Goal: Task Accomplishment & Management: Complete application form

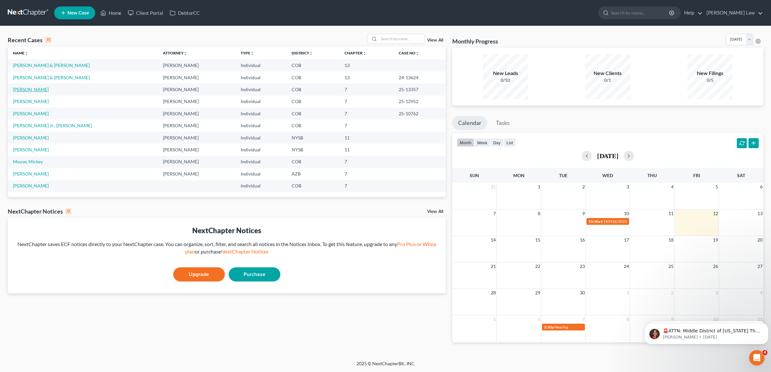
click at [41, 90] on link "[PERSON_NAME]" at bounding box center [31, 89] width 36 height 5
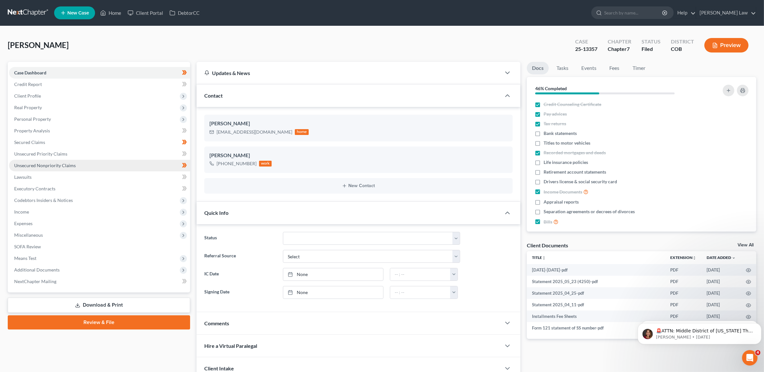
click at [72, 165] on span "Unsecured Nonpriority Claims" at bounding box center [45, 165] width 62 height 5
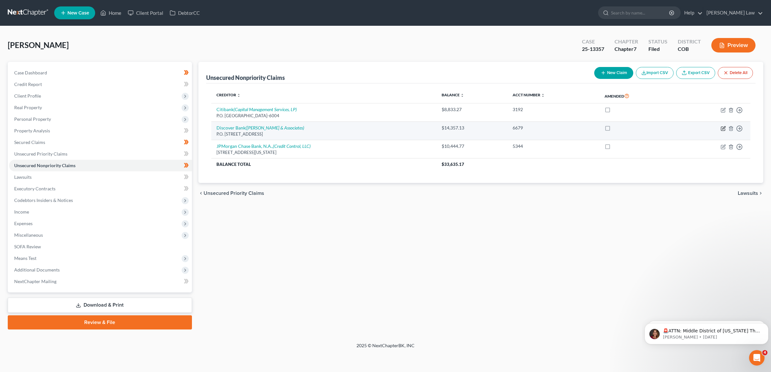
click at [722, 130] on icon "button" at bounding box center [722, 128] width 5 height 5
select select "46"
select select "2"
select select "0"
select select "3"
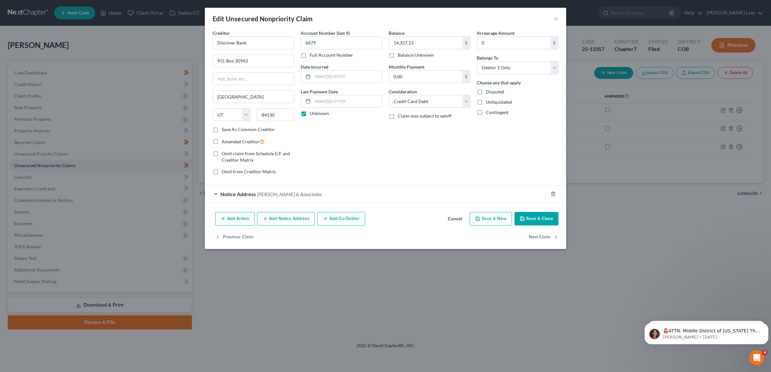
click at [215, 195] on div "Notice Address [PERSON_NAME] & Associates" at bounding box center [376, 194] width 343 height 17
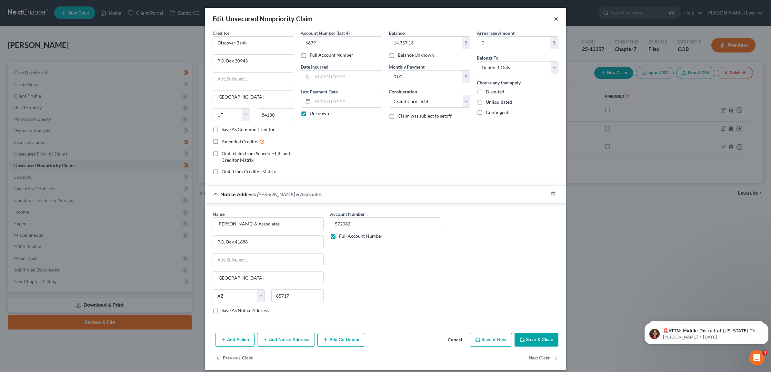
click at [554, 15] on button "×" at bounding box center [556, 19] width 5 height 8
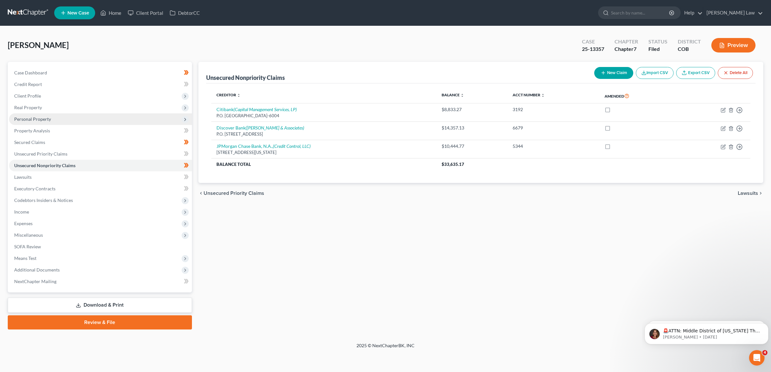
click at [73, 121] on span "Personal Property" at bounding box center [100, 119] width 183 height 12
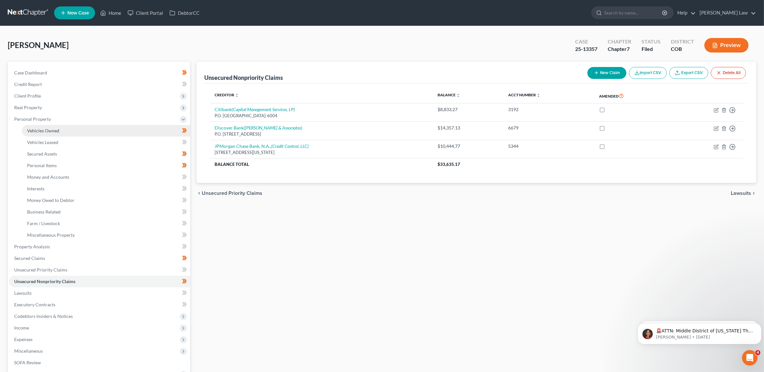
click at [67, 133] on link "Vehicles Owned" at bounding box center [106, 131] width 168 height 12
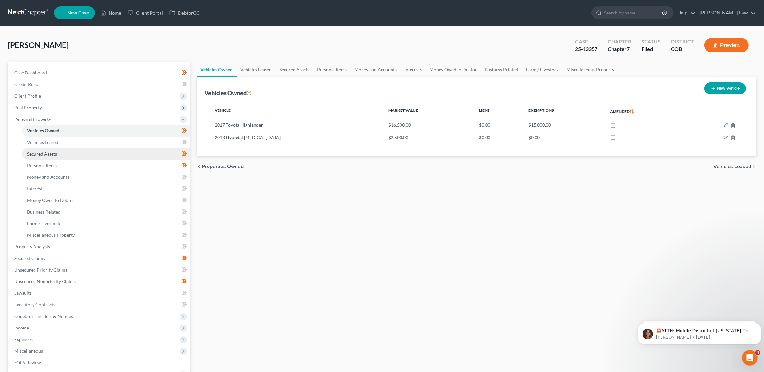
click at [62, 149] on link "Secured Assets" at bounding box center [106, 154] width 168 height 12
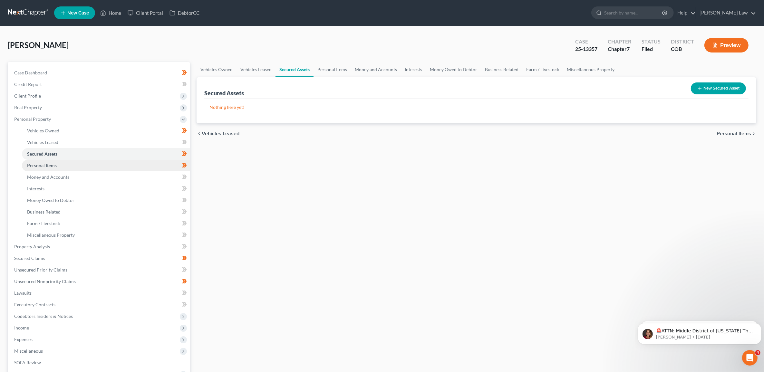
click at [69, 163] on link "Personal Items" at bounding box center [106, 166] width 168 height 12
